Goal: Register for event/course: Register for event/course

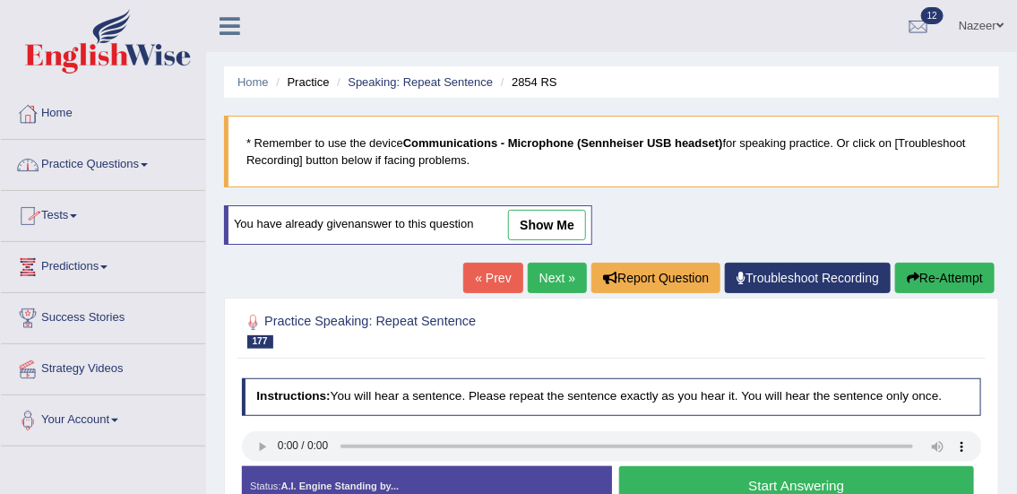
click at [56, 108] on link "Home" at bounding box center [103, 111] width 204 height 45
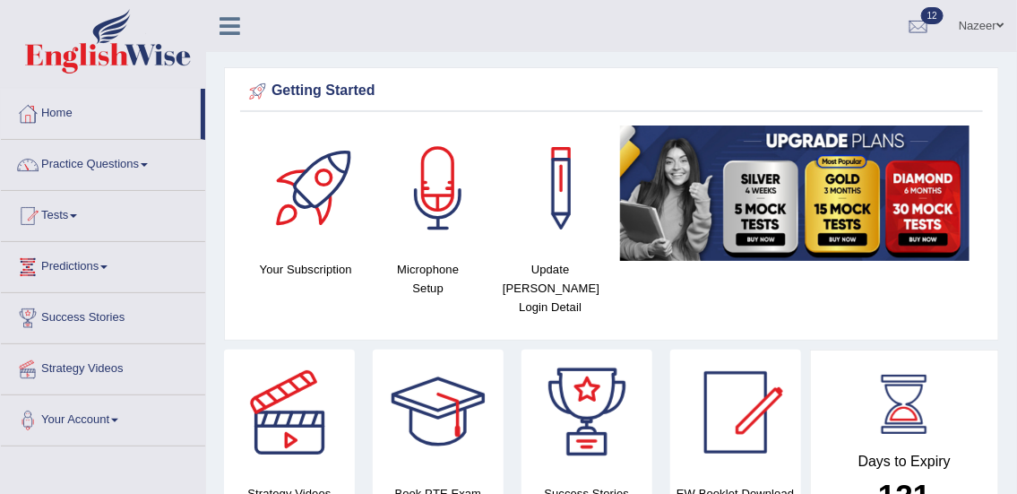
click at [53, 216] on link "Tests" at bounding box center [103, 213] width 204 height 45
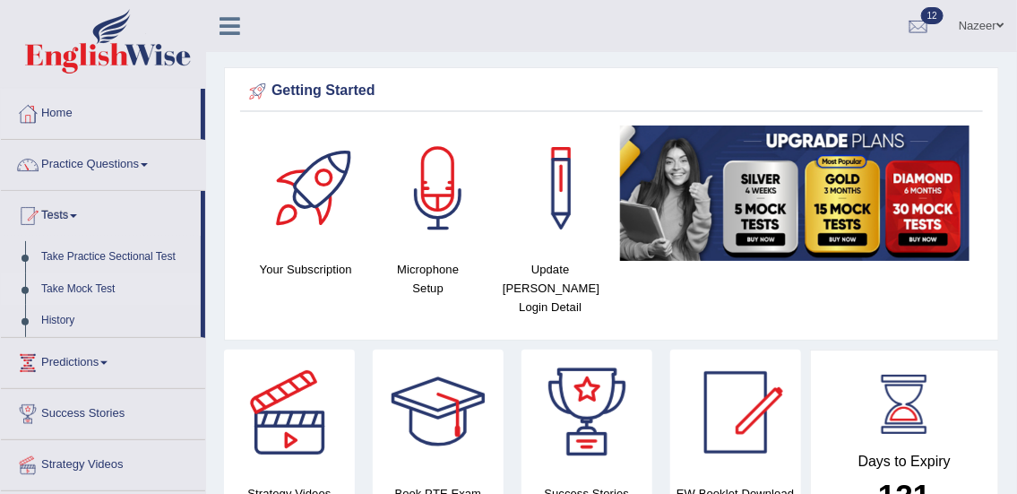
click at [62, 289] on link "Take Mock Test" at bounding box center [117, 289] width 168 height 32
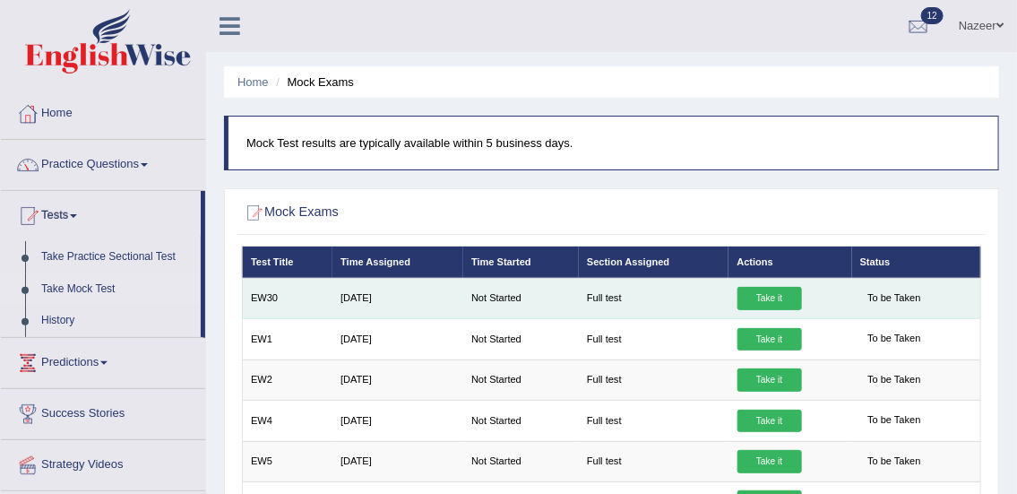
click at [762, 288] on link "Take it" at bounding box center [770, 298] width 65 height 23
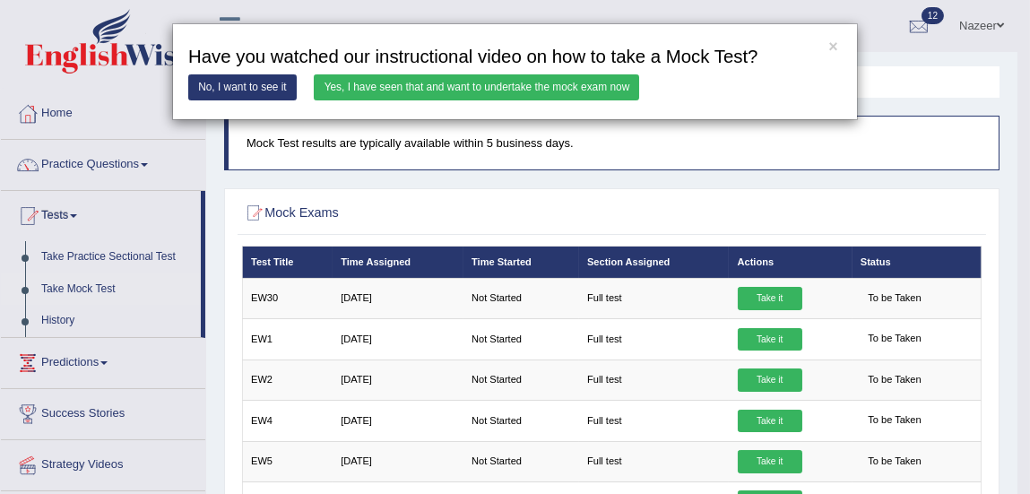
click at [520, 86] on link "Yes, I have seen that and want to undertake the mock exam now" at bounding box center [476, 87] width 325 height 26
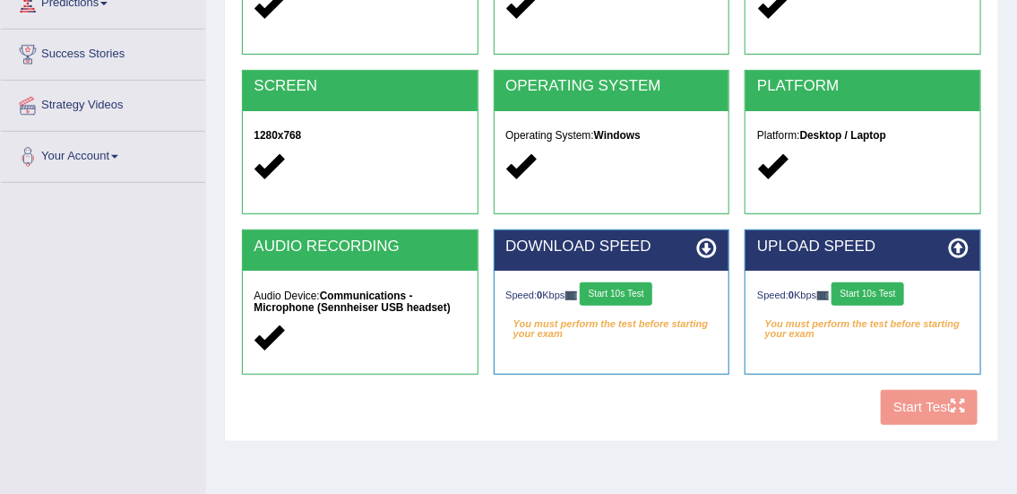
scroll to position [285, 0]
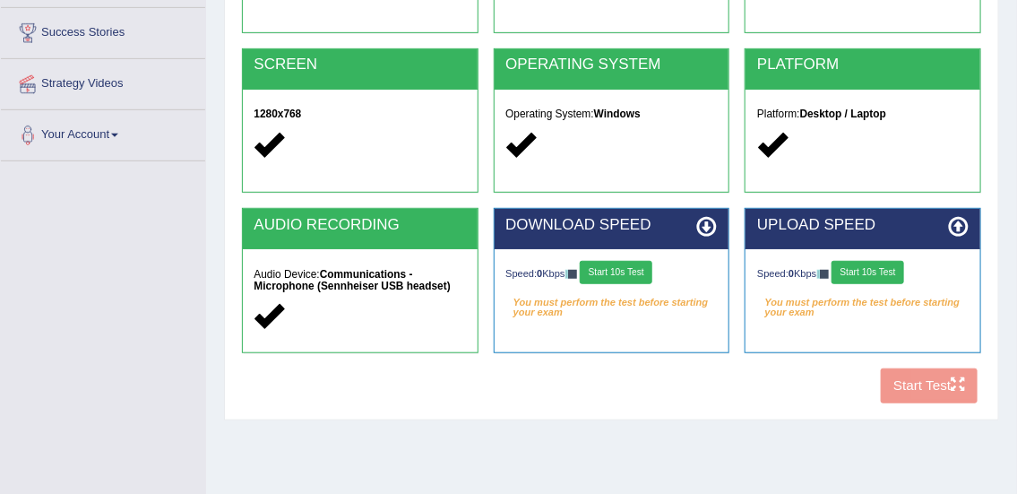
click at [632, 277] on button "Start 10s Test" at bounding box center [616, 272] width 73 height 23
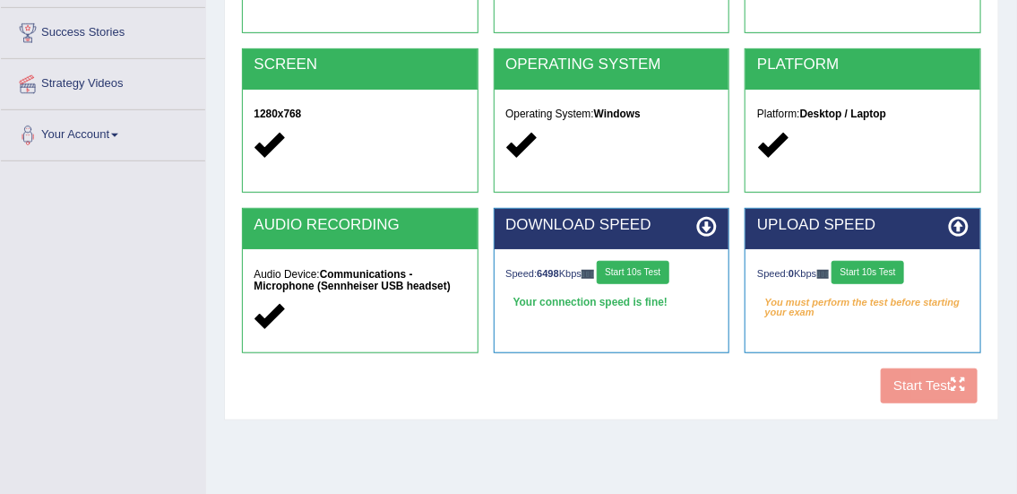
click at [886, 269] on button "Start 10s Test" at bounding box center [868, 272] width 73 height 23
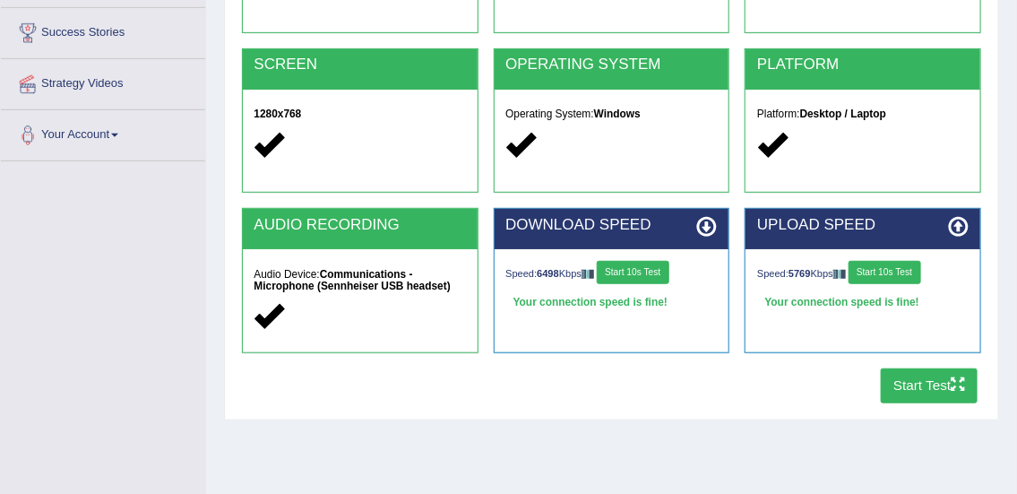
click at [939, 385] on button "Start Test" at bounding box center [930, 385] width 98 height 35
